Goal: Task Accomplishment & Management: Complete application form

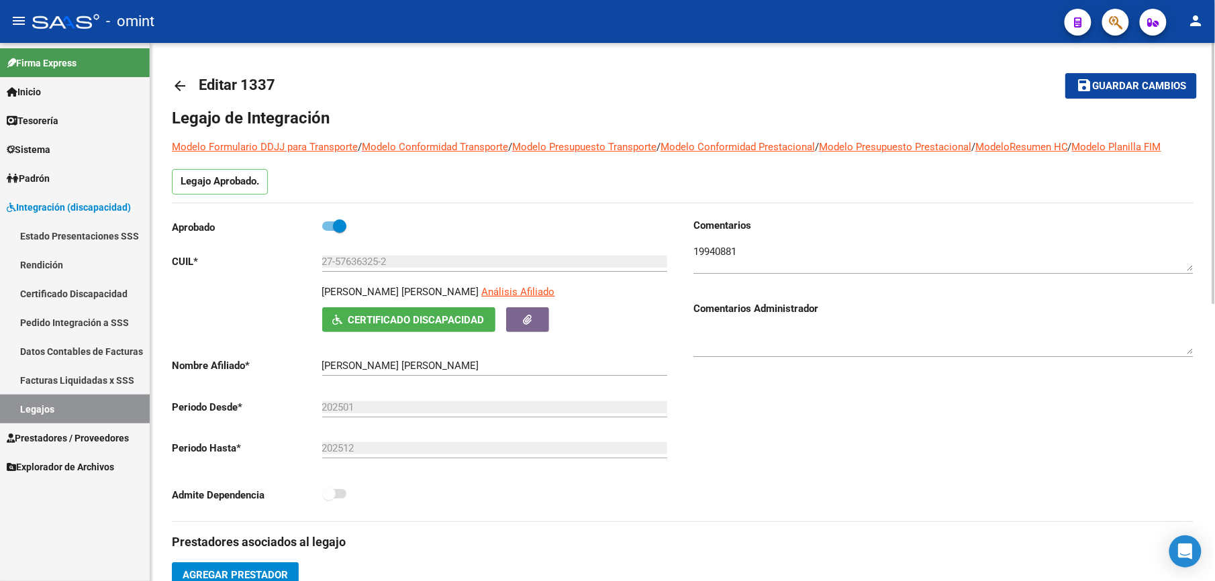
click at [173, 81] on mat-icon "arrow_back" at bounding box center [180, 86] width 16 height 16
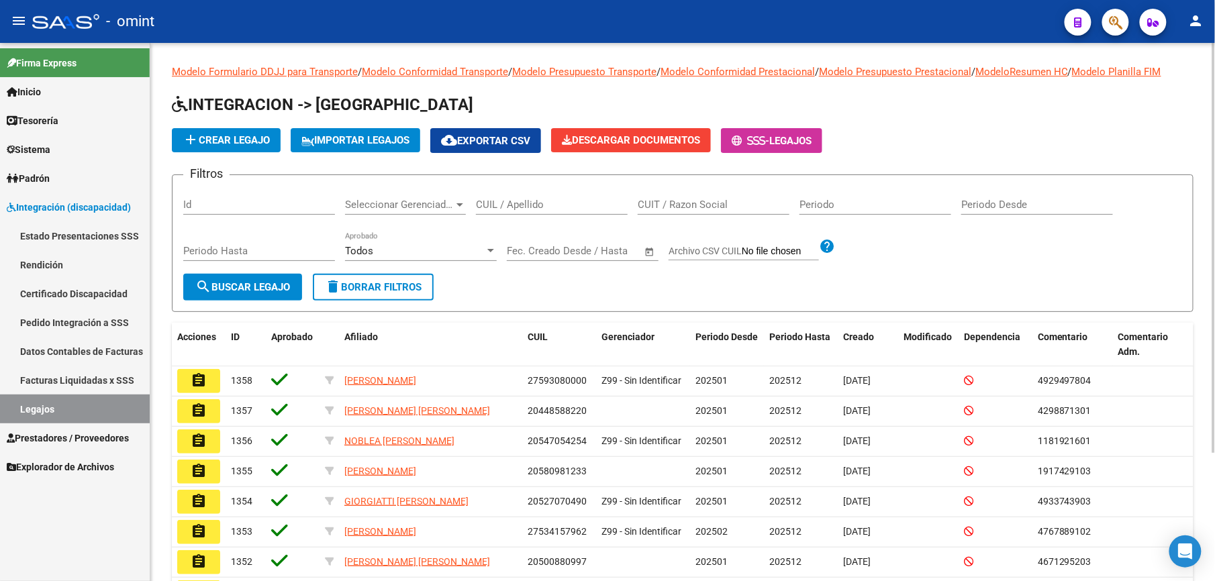
click at [524, 199] on input "CUIL / Apellido" at bounding box center [552, 205] width 152 height 12
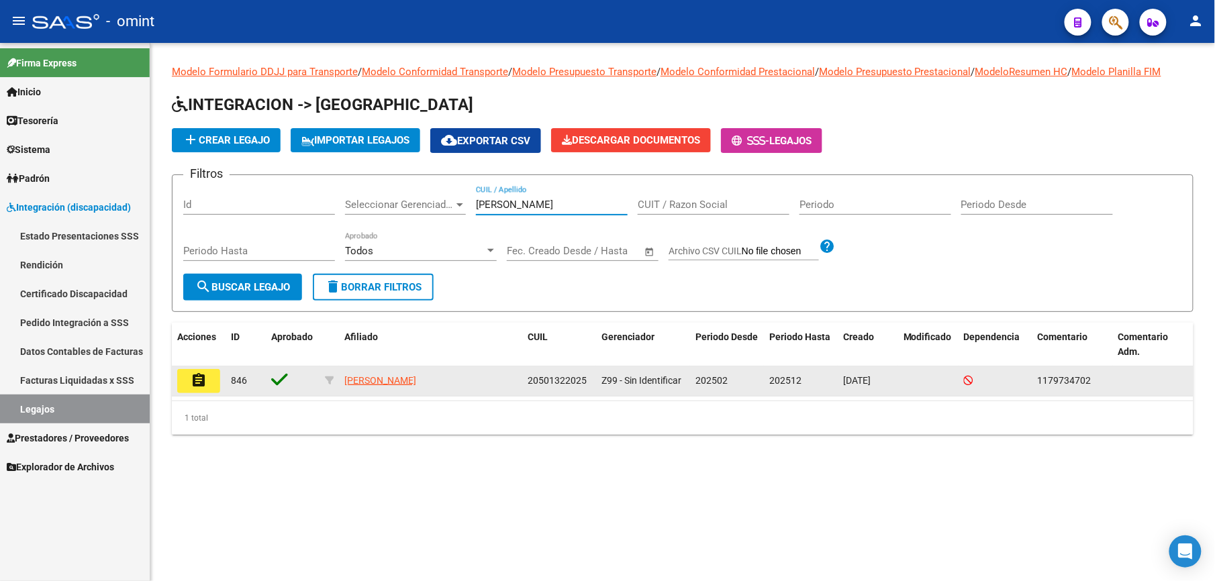
type input "[PERSON_NAME]"
click at [202, 383] on mat-icon "assignment" at bounding box center [199, 381] width 16 height 16
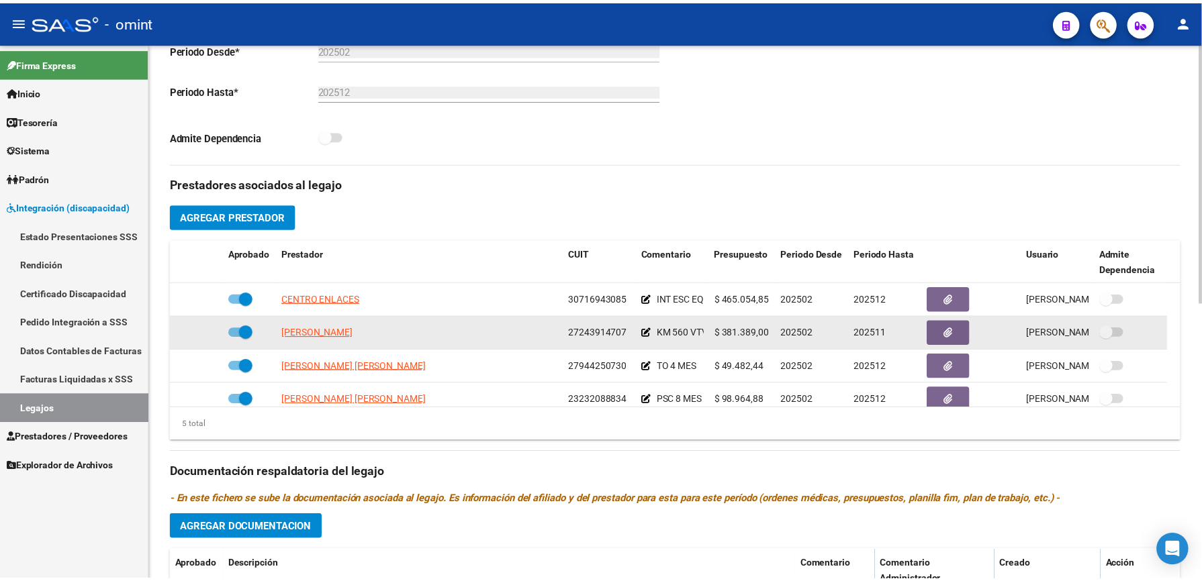
scroll to position [46, 0]
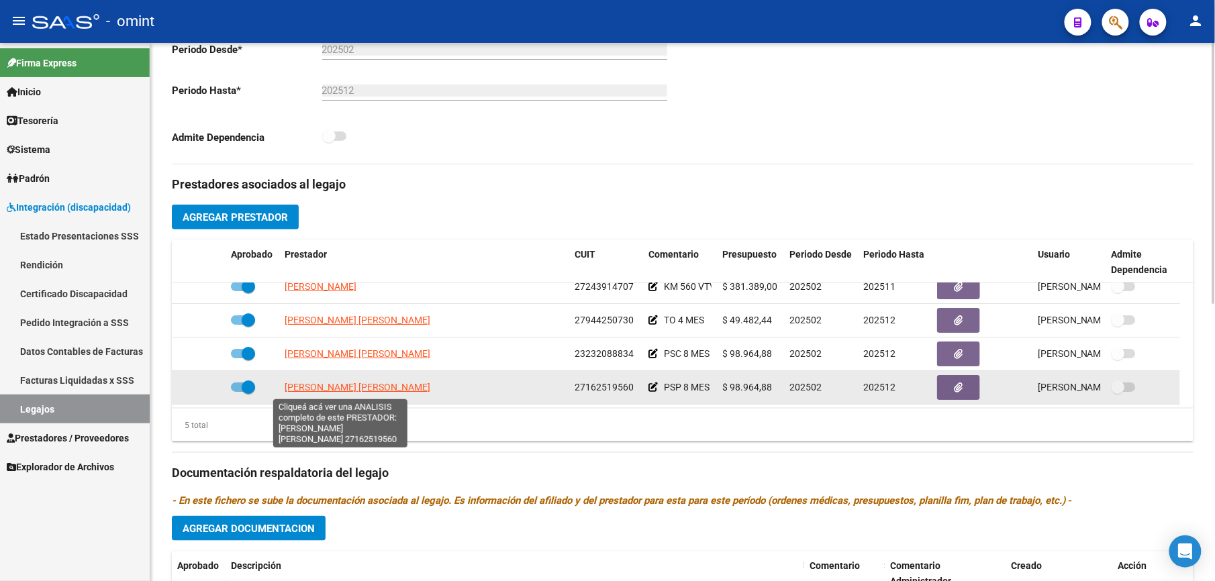
click at [367, 385] on span "[PERSON_NAME] [PERSON_NAME]" at bounding box center [358, 387] width 146 height 11
type textarea "27162519560"
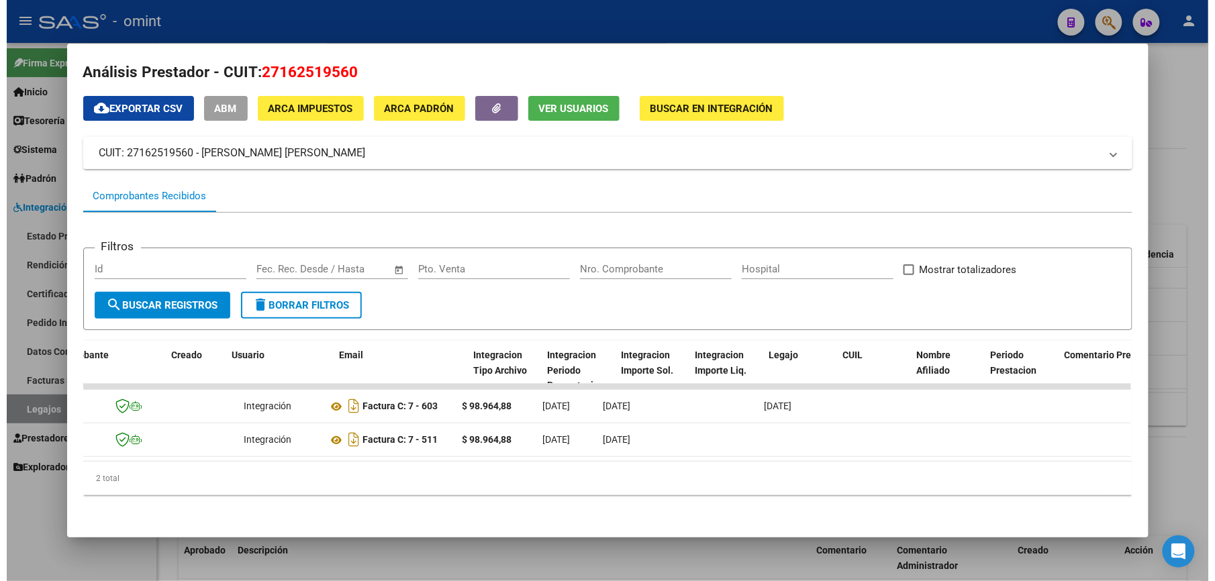
scroll to position [0, 0]
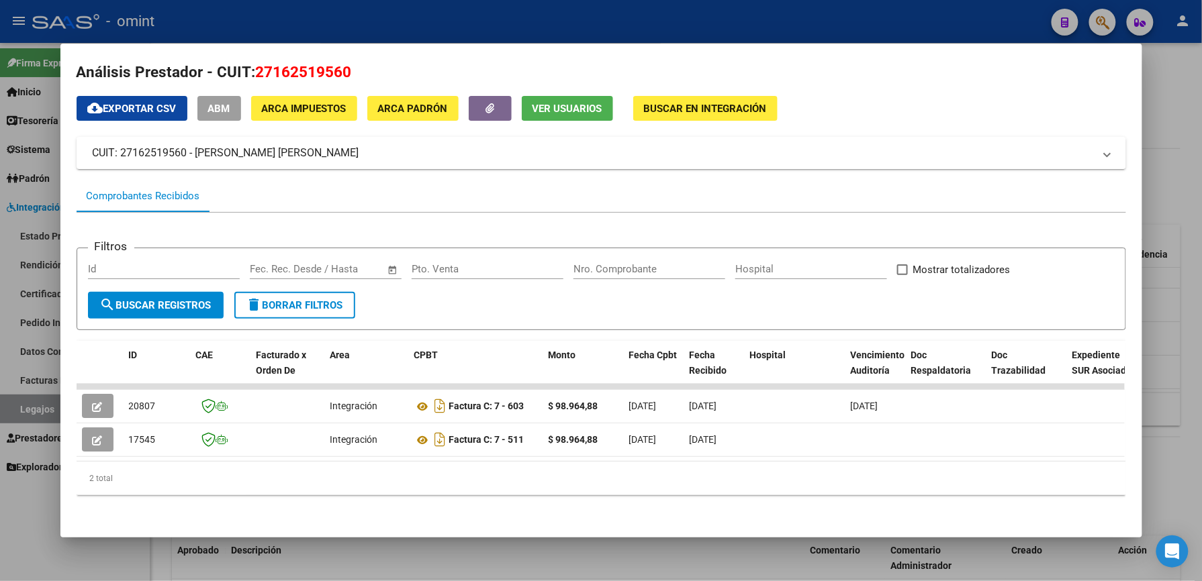
click at [575, 16] on div at bounding box center [601, 290] width 1202 height 581
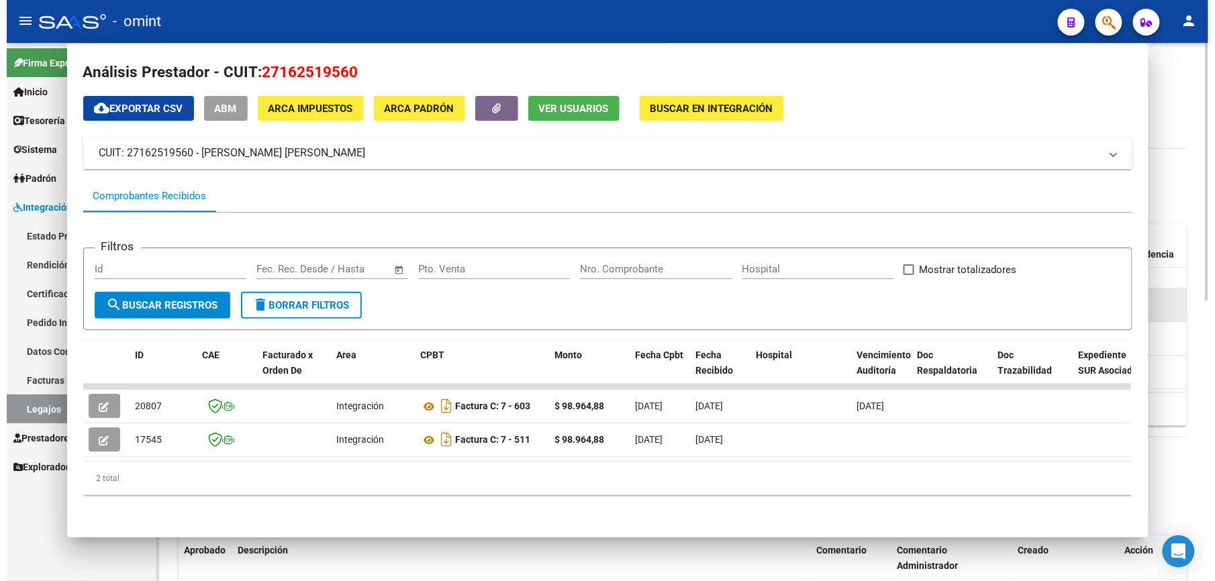
scroll to position [358, 0]
